Goal: Information Seeking & Learning: Learn about a topic

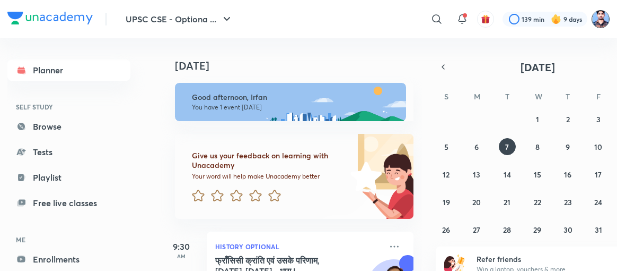
click at [600, 19] on img at bounding box center [601, 19] width 18 height 18
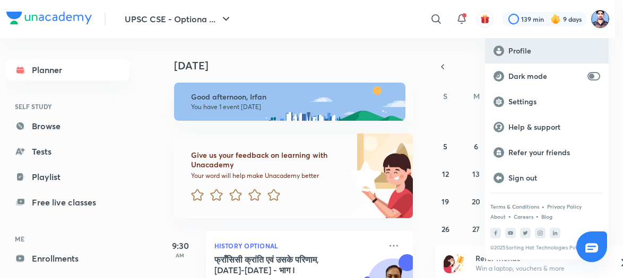
click at [524, 46] on p "Profile" at bounding box center [554, 51] width 92 height 10
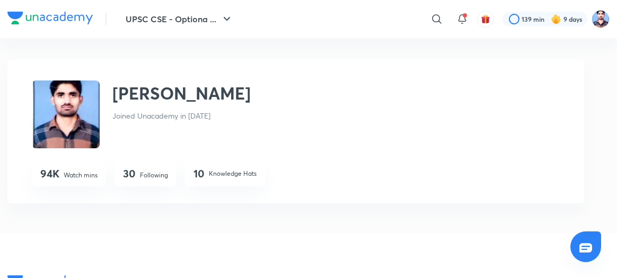
click at [144, 177] on p "Following" at bounding box center [154, 176] width 28 height 10
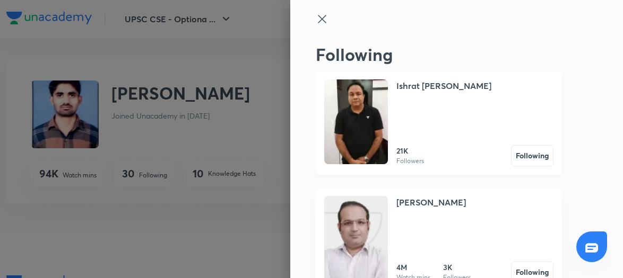
click at [332, 130] on img at bounding box center [356, 122] width 64 height 85
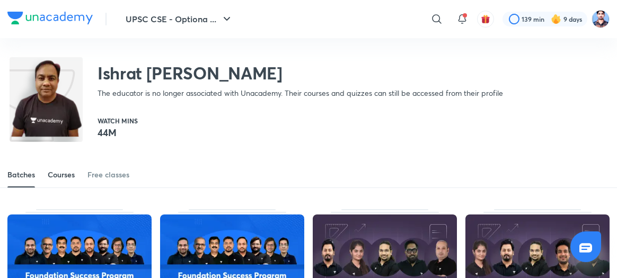
click at [58, 173] on div "Courses" at bounding box center [61, 175] width 27 height 11
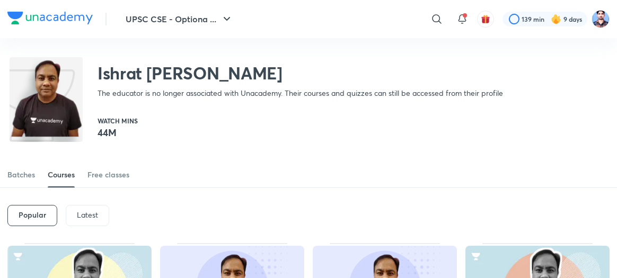
click at [85, 214] on p "Latest" at bounding box center [87, 215] width 21 height 8
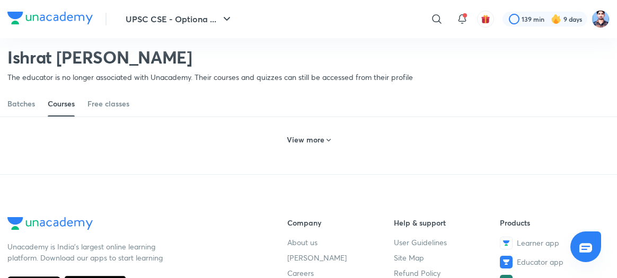
scroll to position [595, 0]
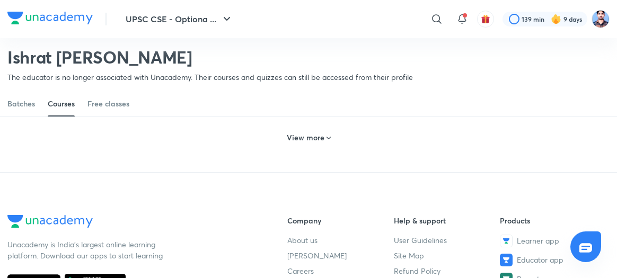
click at [312, 143] on h6 "View more" at bounding box center [306, 138] width 38 height 11
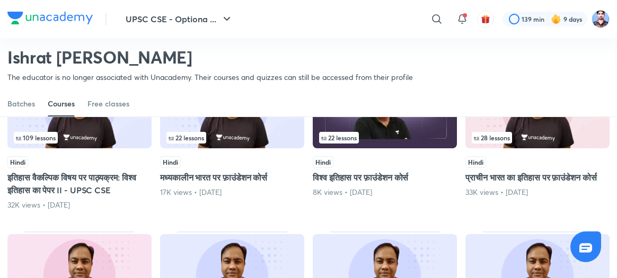
scroll to position [825, 0]
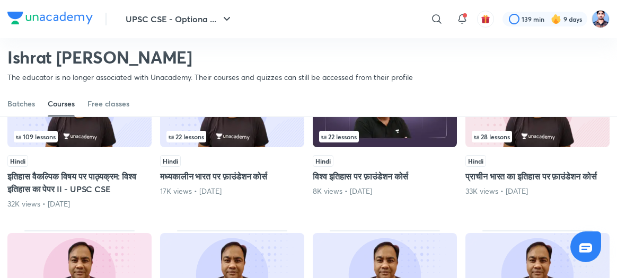
click at [103, 136] on img at bounding box center [79, 106] width 144 height 83
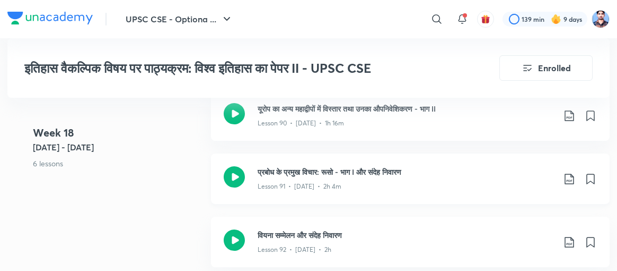
scroll to position [7085, 0]
